Goal: Task Accomplishment & Management: Complete application form

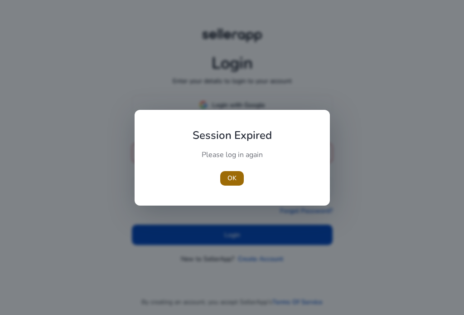
type input "**********"
click at [241, 174] on span "button" at bounding box center [232, 178] width 24 height 22
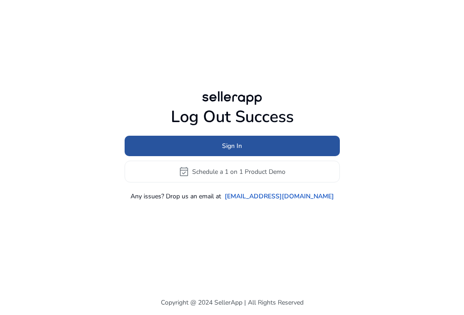
click at [267, 147] on span at bounding box center [232, 146] width 215 height 22
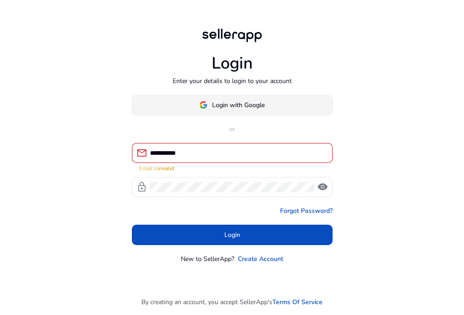
click at [276, 106] on span at bounding box center [232, 105] width 200 height 22
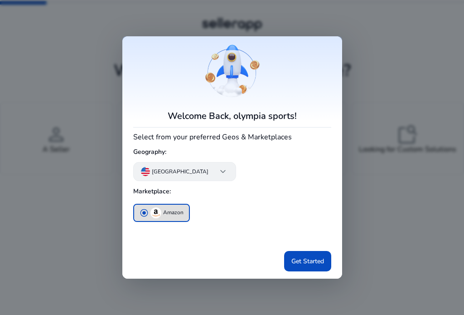
click at [218, 173] on span "keyboard_arrow_down" at bounding box center [223, 171] width 11 height 11
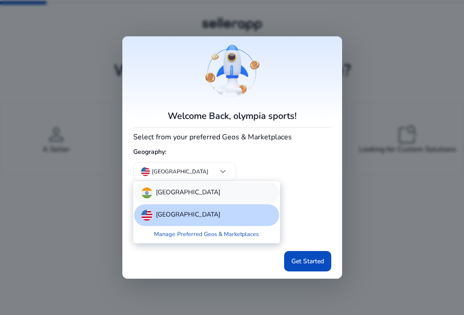
click at [180, 193] on div "[GEOGRAPHIC_DATA]" at bounding box center [206, 193] width 145 height 22
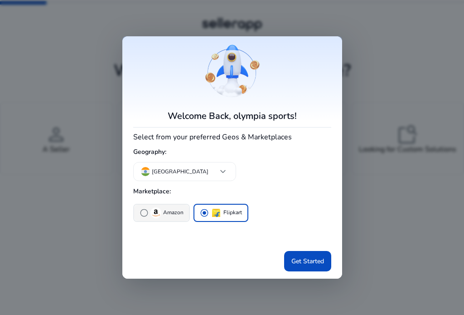
click at [141, 213] on span "radio_button_unchecked" at bounding box center [144, 212] width 9 height 9
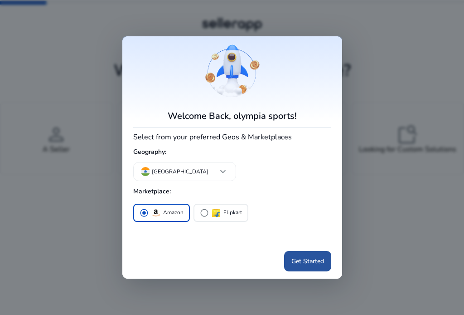
click at [319, 254] on span at bounding box center [307, 261] width 47 height 22
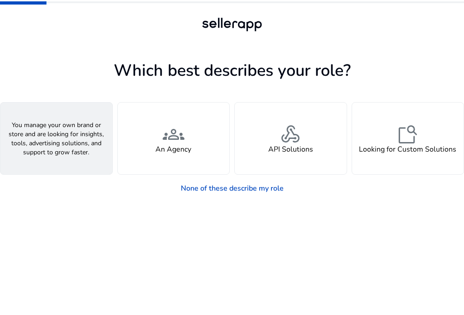
click at [74, 158] on div "person A Seller" at bounding box center [56, 138] width 112 height 72
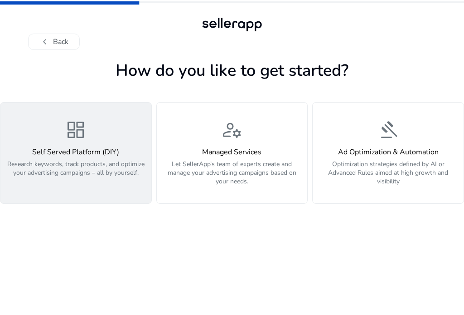
click at [104, 160] on p "Research keywords, track products, and optimize your advertising campaigns – al…" at bounding box center [76, 173] width 140 height 27
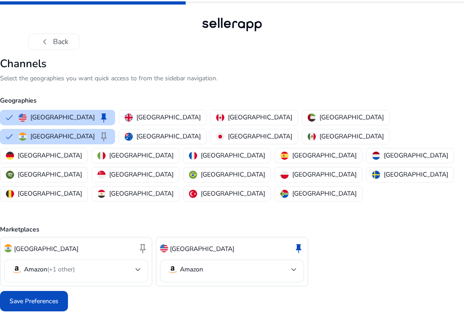
click at [46, 259] on div "Amazon (+1 other)" at bounding box center [76, 270] width 130 height 23
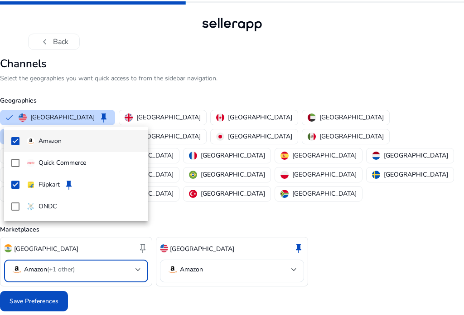
click at [21, 266] on div at bounding box center [232, 157] width 464 height 315
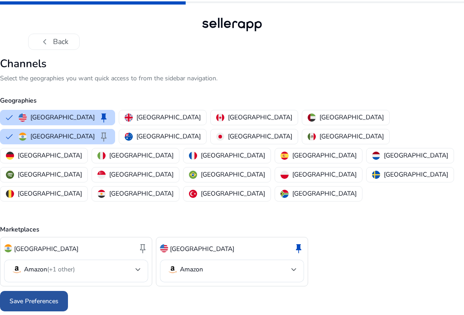
click at [18, 296] on span "Save Preferences" at bounding box center [34, 301] width 49 height 10
click at [131, 264] on mat-select-trigger "Amazon (+1 other)" at bounding box center [73, 269] width 124 height 11
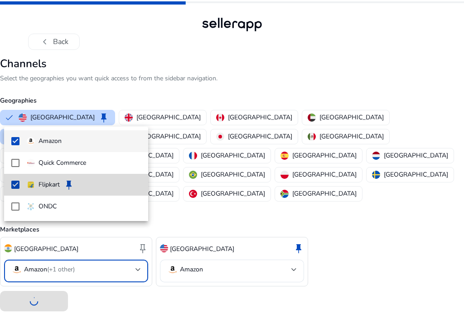
click at [13, 182] on mat-pseudo-checkbox at bounding box center [15, 184] width 8 height 8
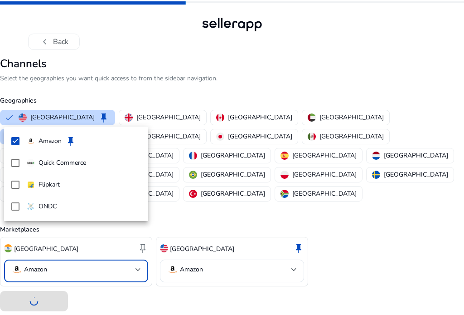
click at [150, 284] on div at bounding box center [232, 157] width 464 height 315
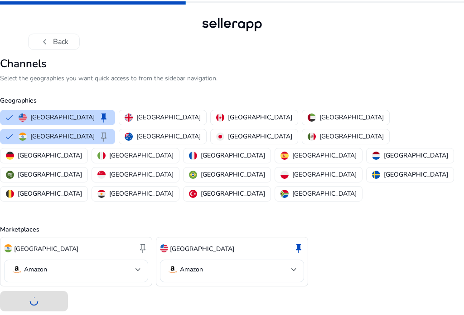
click at [54, 264] on mat-select-trigger "Amazon" at bounding box center [73, 269] width 124 height 11
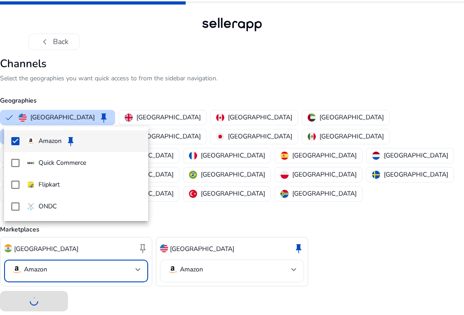
drag, startPoint x: 54, startPoint y: 226, endPoint x: 89, endPoint y: 283, distance: 67.8
click at [54, 226] on div at bounding box center [232, 157] width 464 height 315
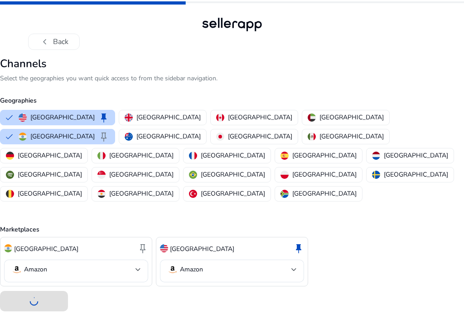
click at [134, 285] on app-marketplace "Channels Select the geographies you want quick access to from the sidebar navig…" at bounding box center [232, 189] width 464 height 264
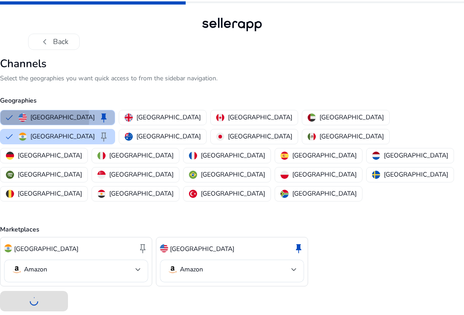
click at [10, 117] on button "United States keep" at bounding box center [57, 117] width 114 height 15
